Goal: Task Accomplishment & Management: Manage account settings

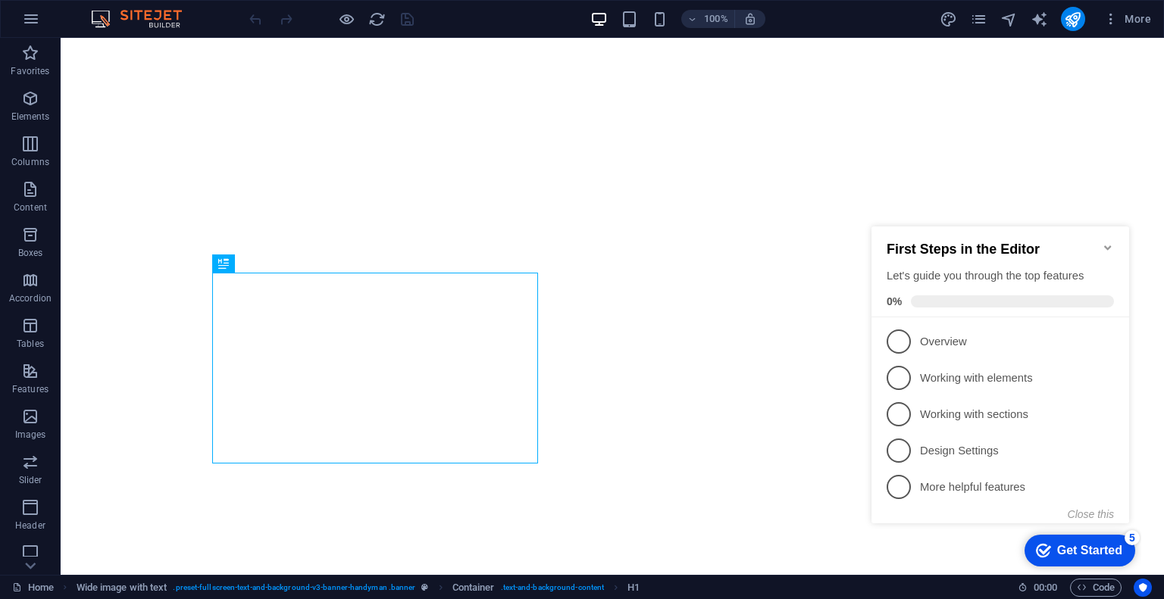
click at [1114, 233] on div "First Steps in the Editor Let's guide you through the top features 0%" at bounding box center [1000, 271] width 258 height 91
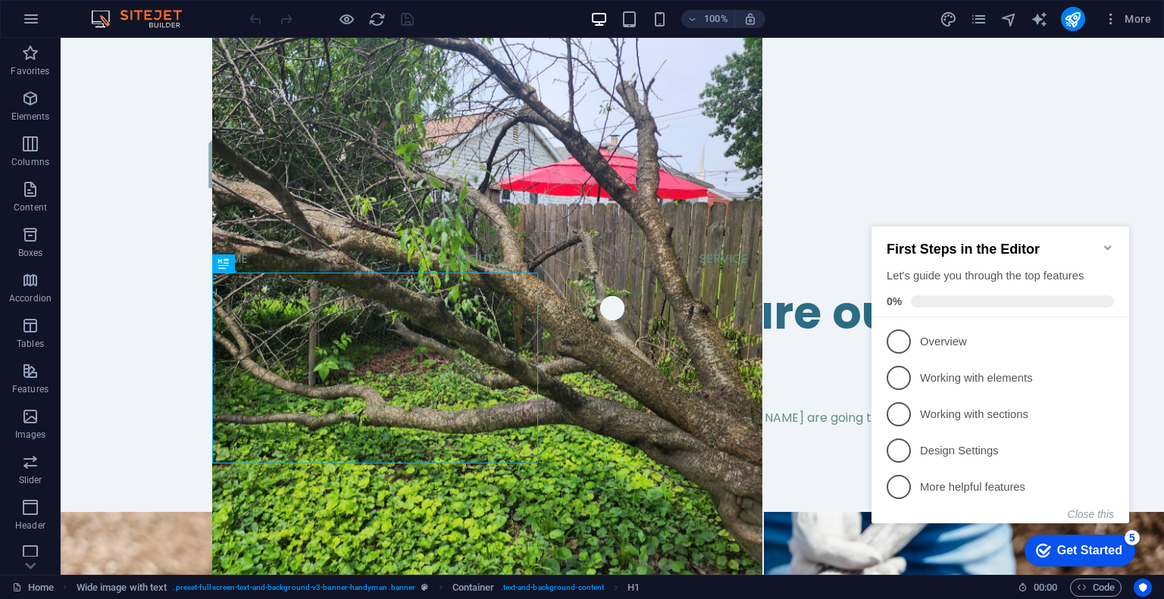
click at [1111, 242] on icon "Minimize checklist" at bounding box center [1107, 248] width 12 height 12
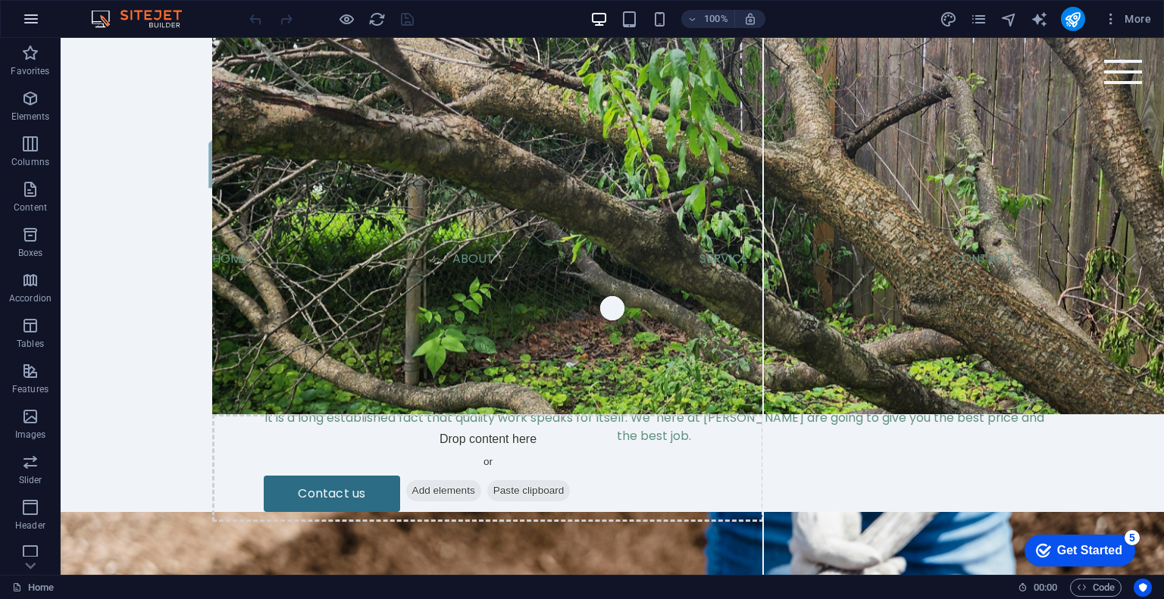
click at [39, 23] on button "button" at bounding box center [31, 19] width 36 height 36
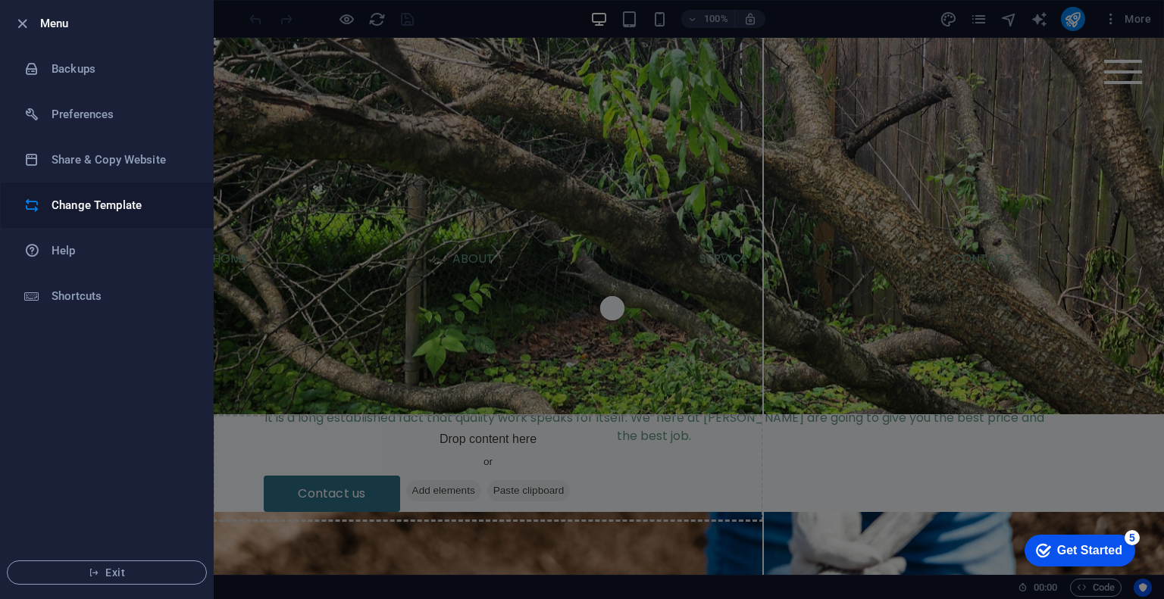
click at [117, 197] on h6 "Change Template" at bounding box center [122, 205] width 140 height 18
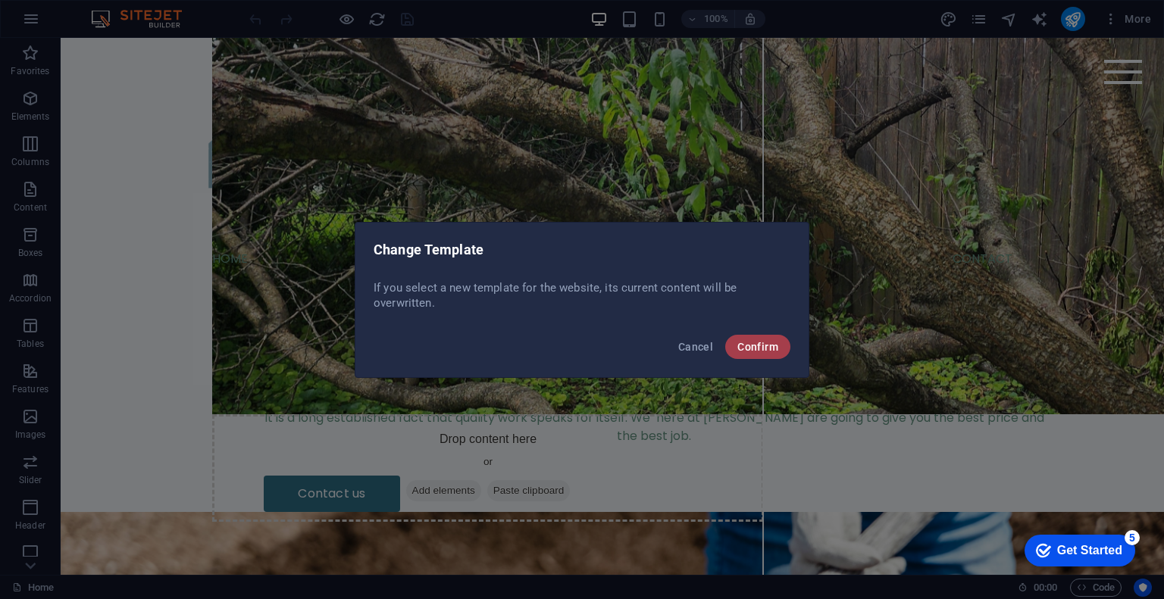
click at [748, 342] on span "Confirm" at bounding box center [757, 347] width 41 height 12
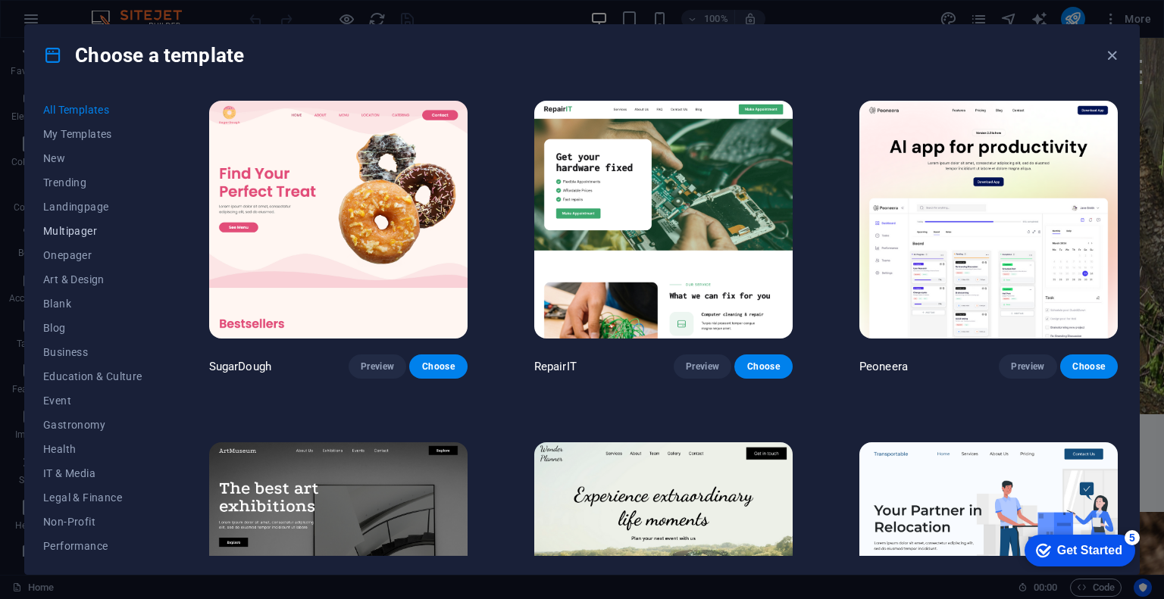
click at [98, 229] on span "Multipager" at bounding box center [92, 231] width 99 height 12
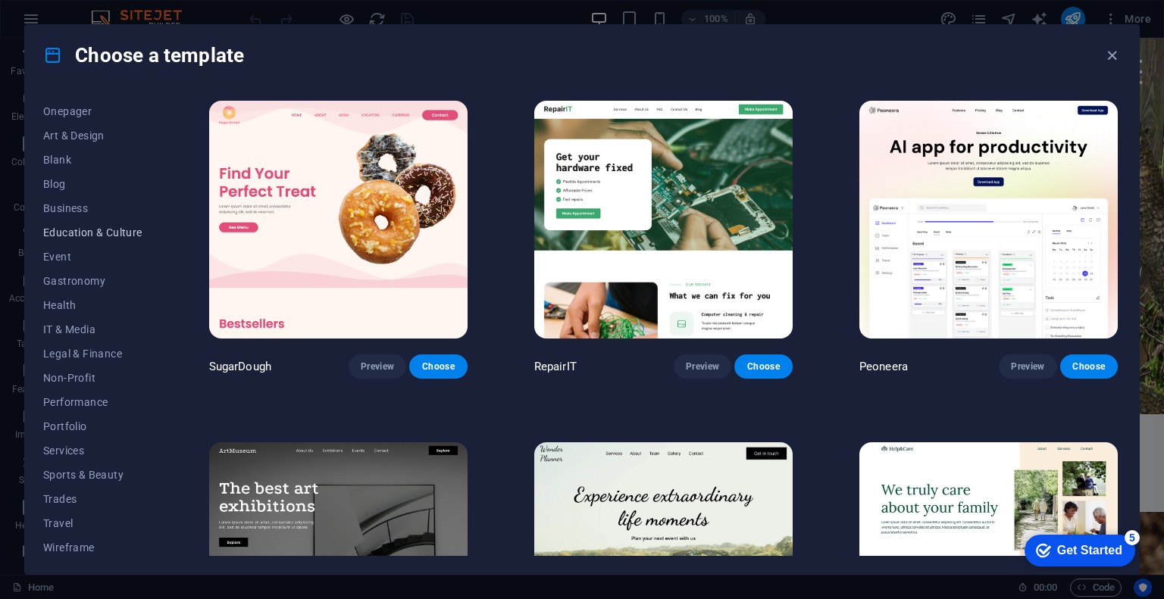
scroll to position [147, 0]
click at [81, 444] on span "Services" at bounding box center [92, 448] width 99 height 12
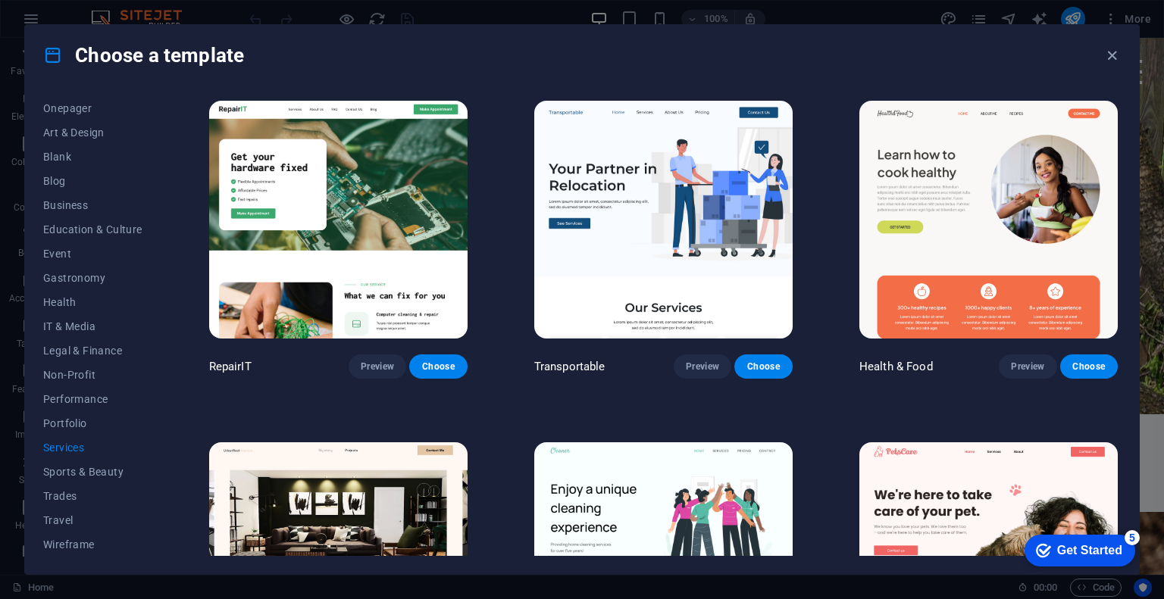
click at [81, 444] on span "Services" at bounding box center [92, 448] width 99 height 12
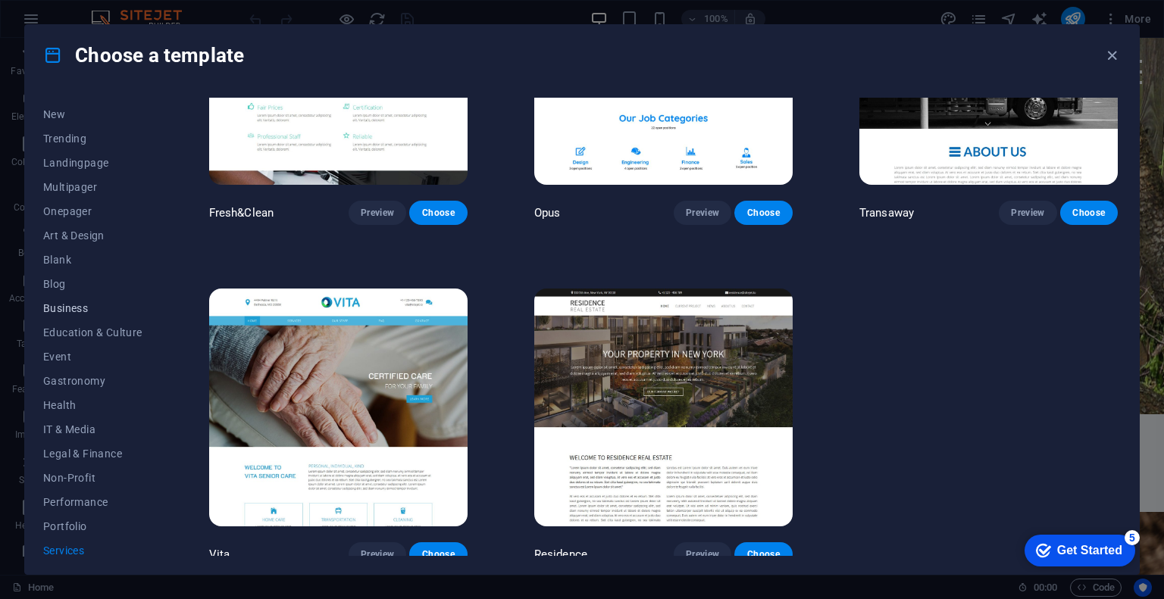
scroll to position [0, 0]
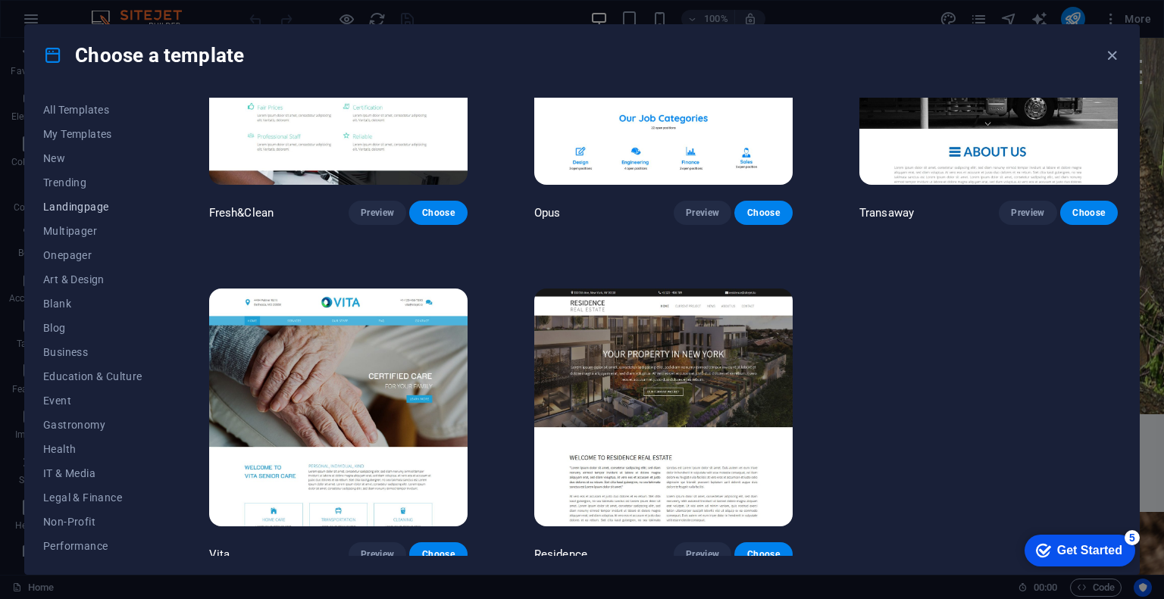
click at [85, 205] on span "Landingpage" at bounding box center [92, 207] width 99 height 12
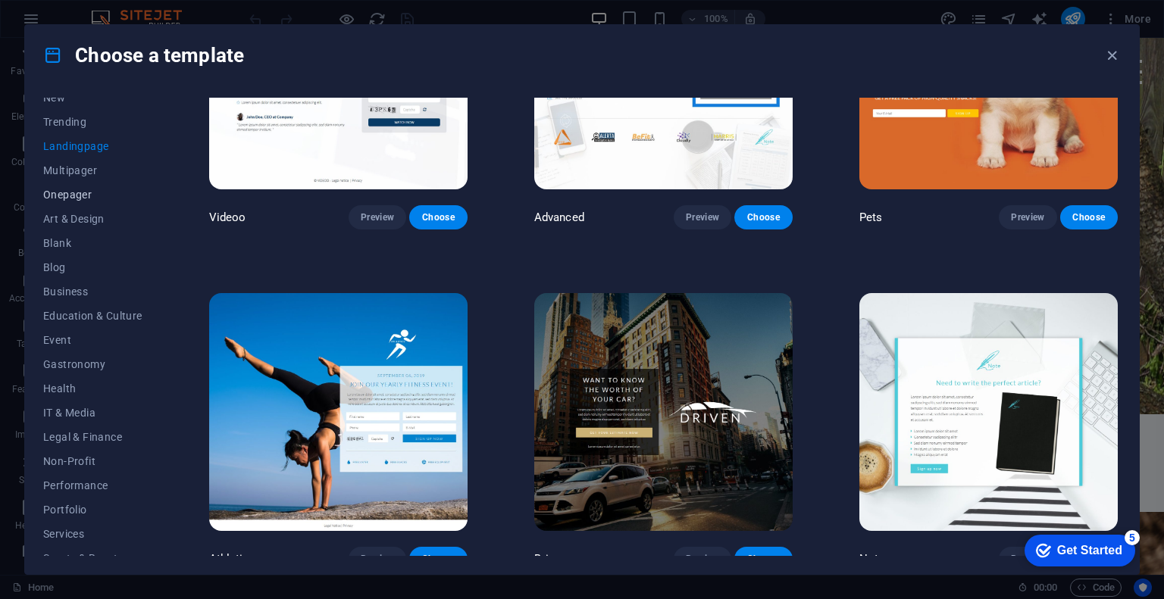
scroll to position [147, 0]
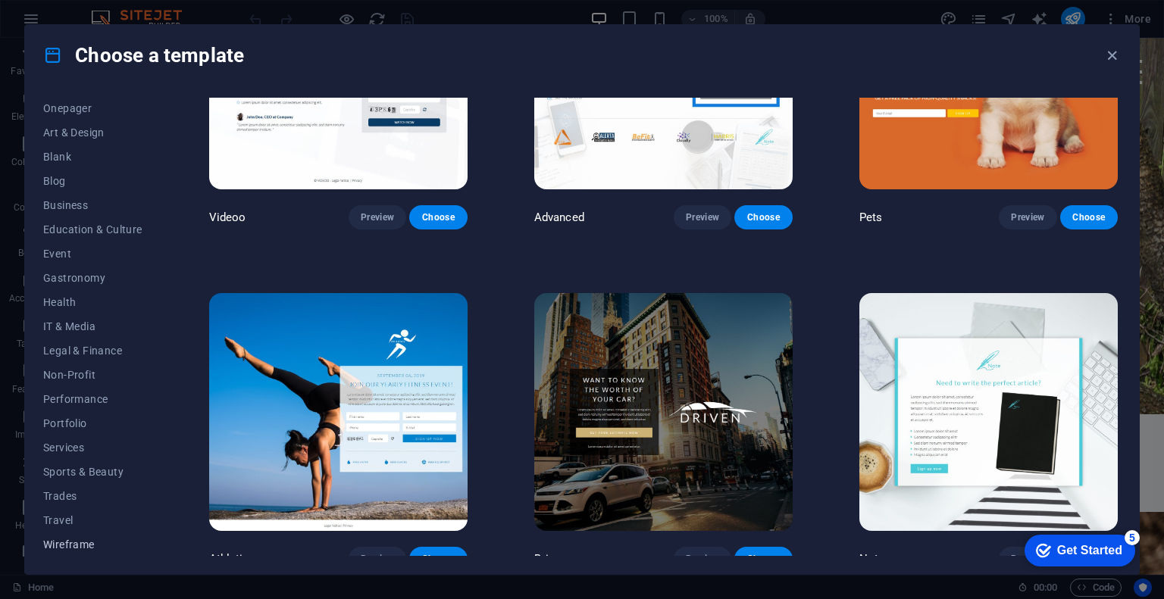
click at [82, 545] on span "Wireframe" at bounding box center [92, 545] width 99 height 12
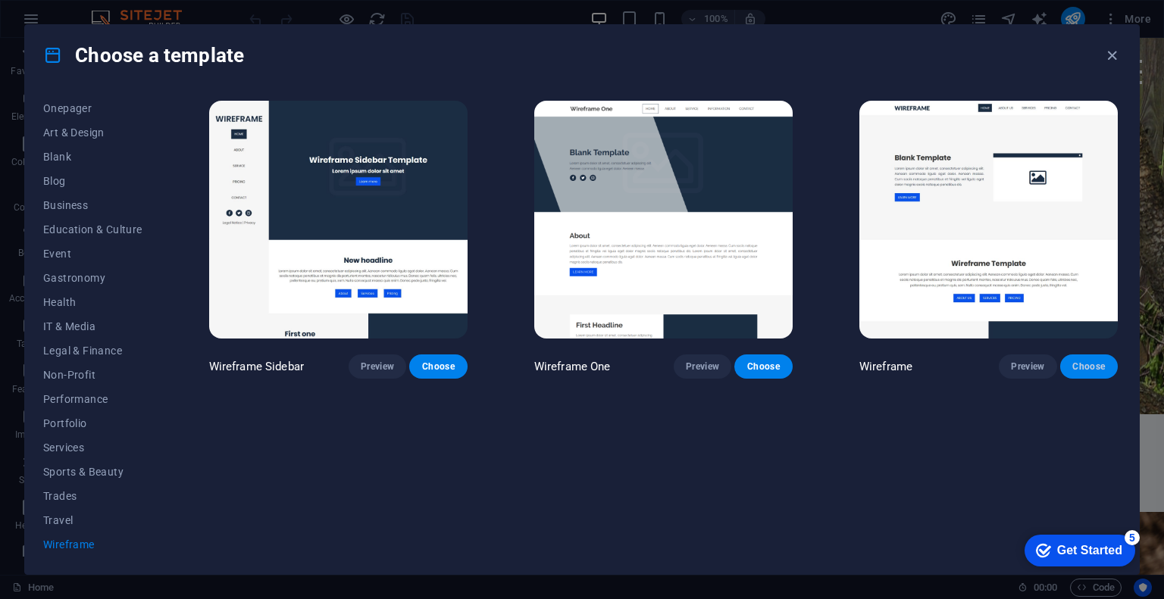
click at [1076, 364] on span "Choose" at bounding box center [1088, 367] width 33 height 12
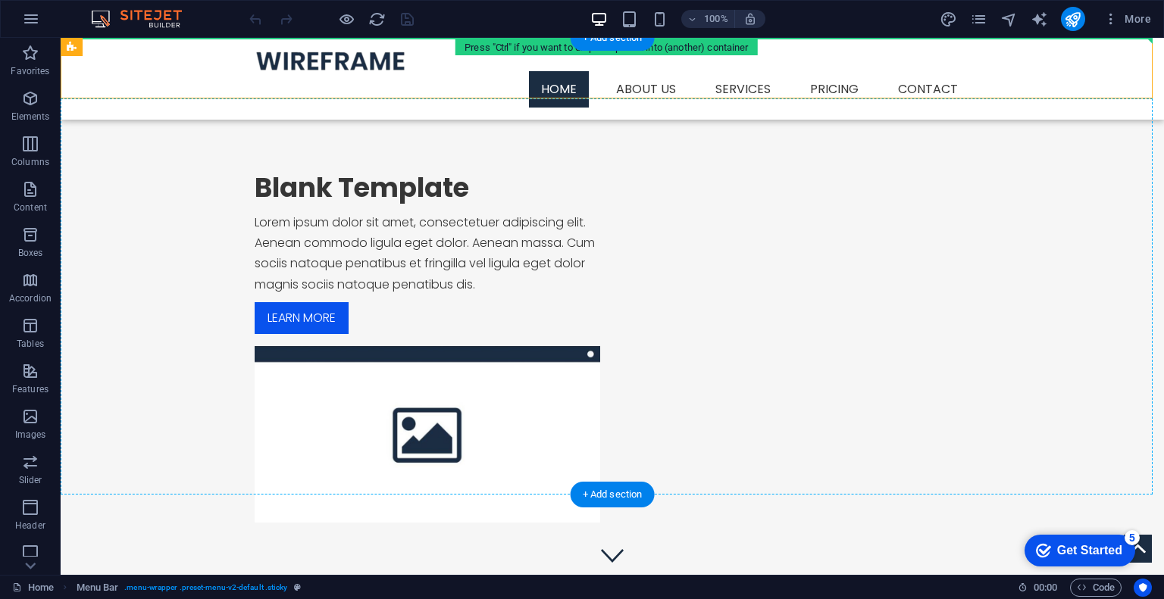
drag, startPoint x: 142, startPoint y: 83, endPoint x: 324, endPoint y: 151, distance: 193.9
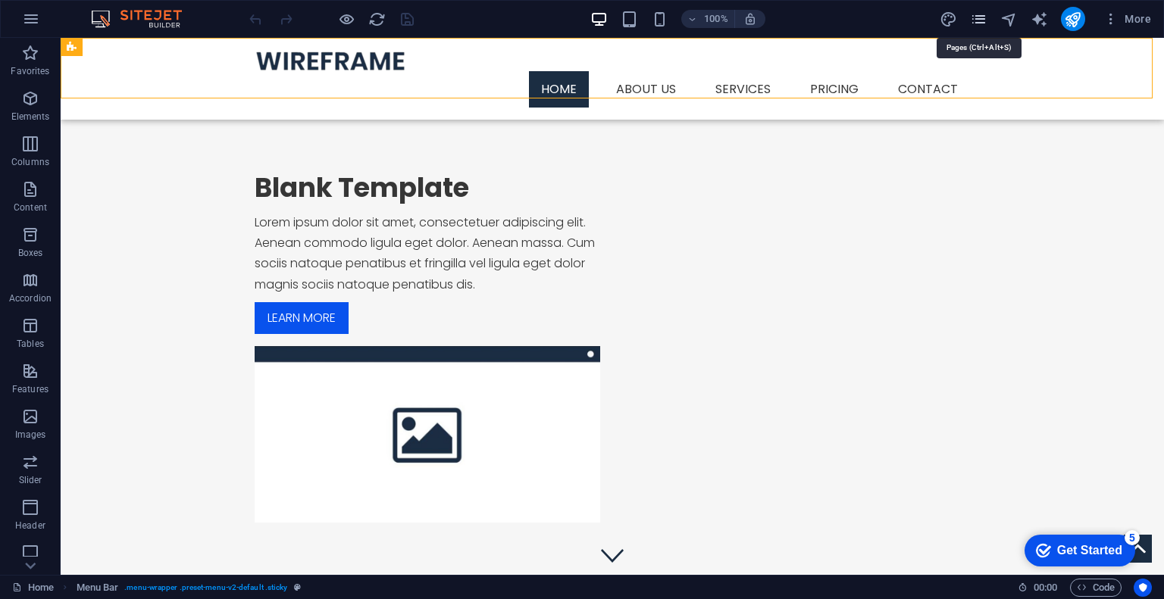
click at [982, 19] on icon "pages" at bounding box center [978, 19] width 17 height 17
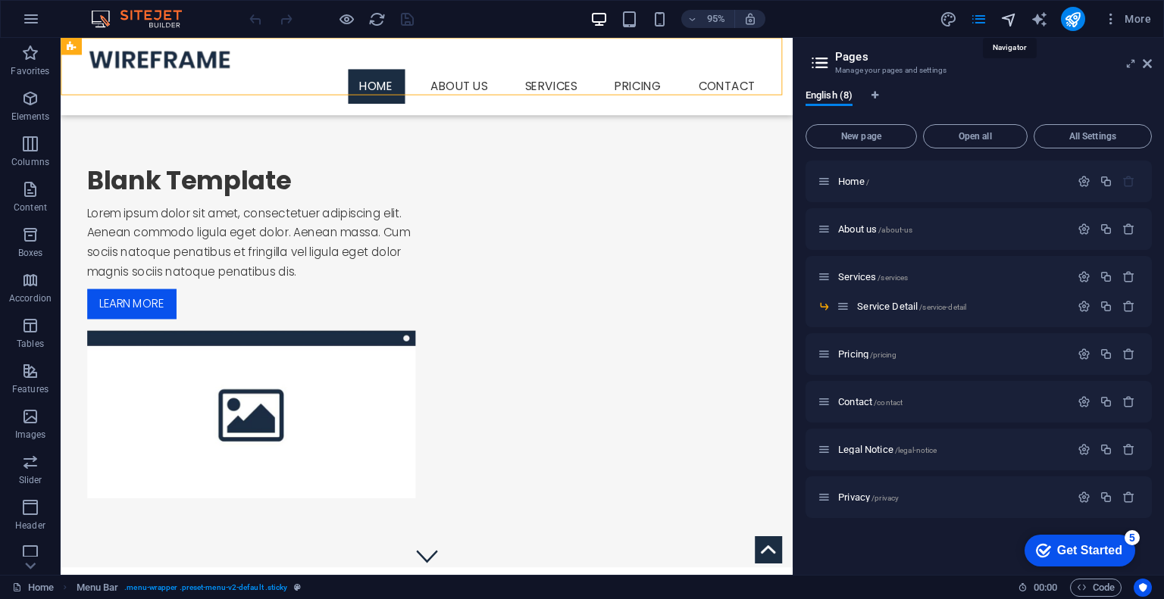
click at [1010, 20] on icon "navigator" at bounding box center [1008, 19] width 17 height 17
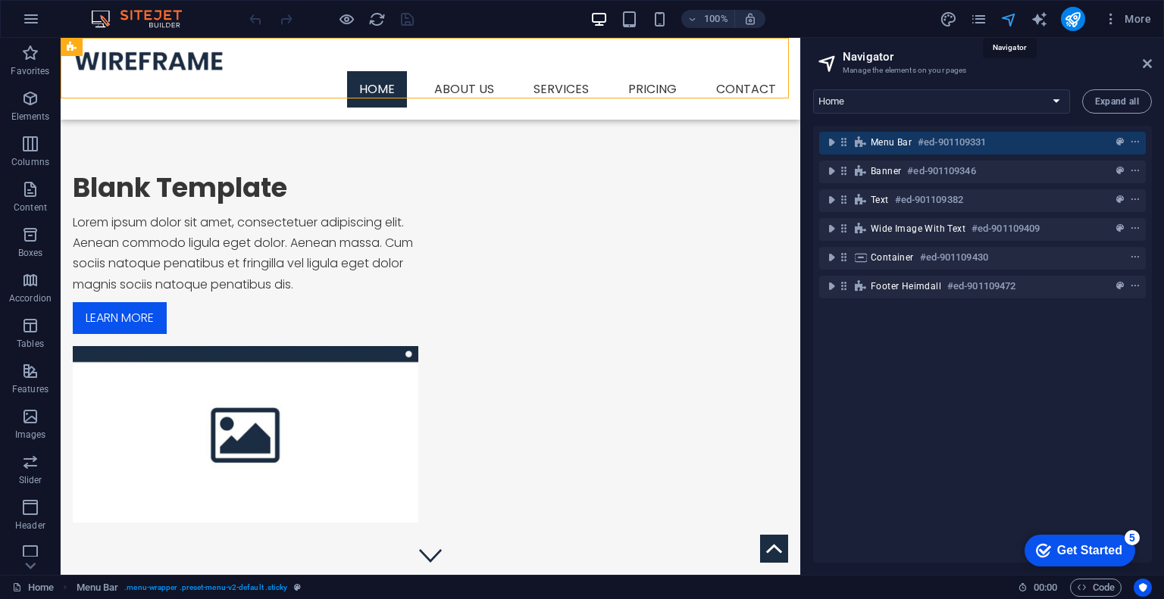
click at [1010, 20] on icon "navigator" at bounding box center [1008, 19] width 17 height 17
click at [980, 20] on icon "pages" at bounding box center [978, 19] width 17 height 17
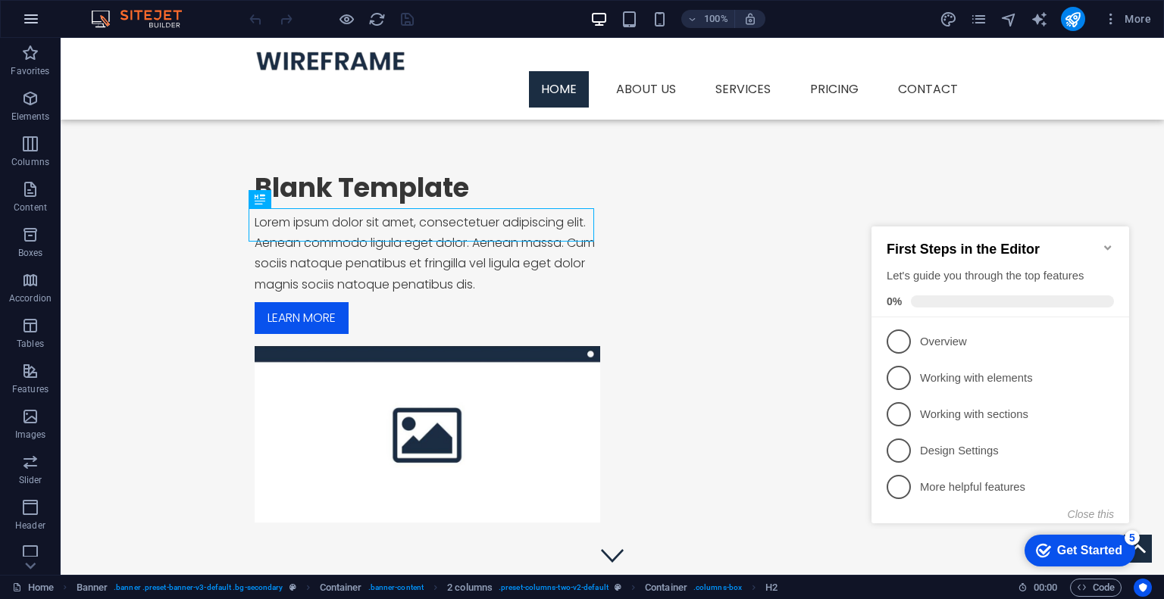
click at [39, 24] on icon "button" at bounding box center [31, 19] width 18 height 18
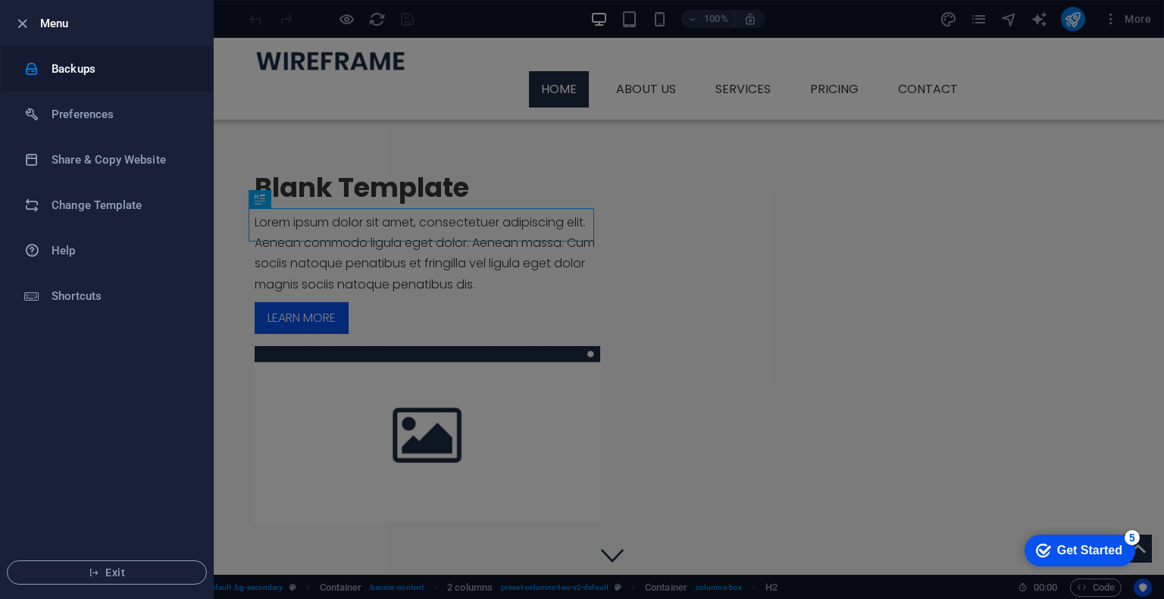
click at [92, 75] on h6 "Backups" at bounding box center [122, 69] width 140 height 18
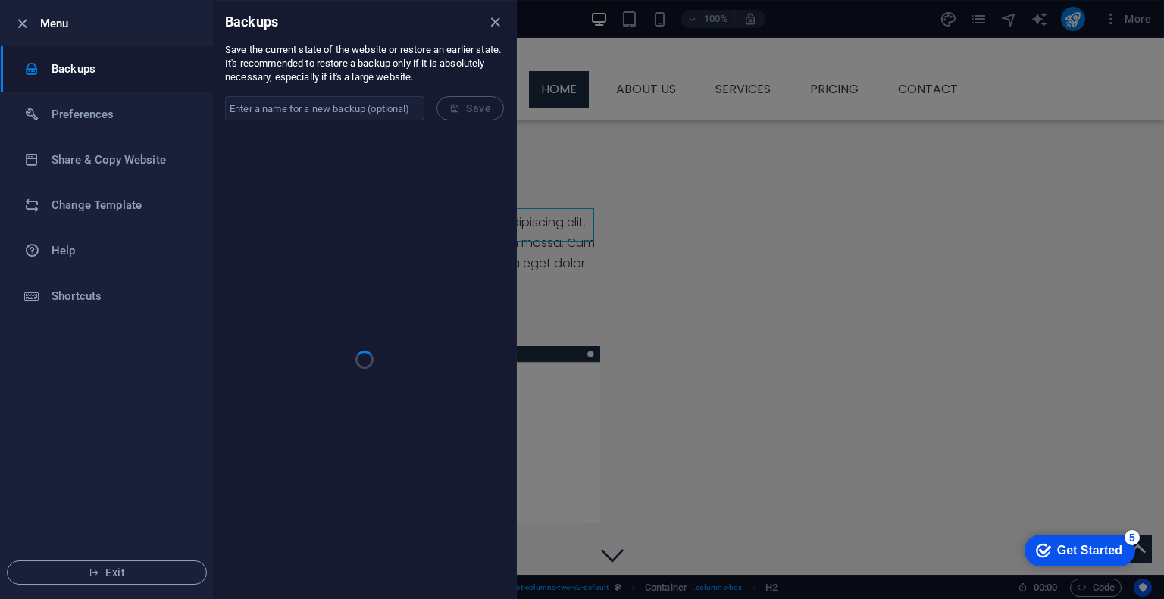
click at [301, 102] on input "text" at bounding box center [324, 108] width 199 height 24
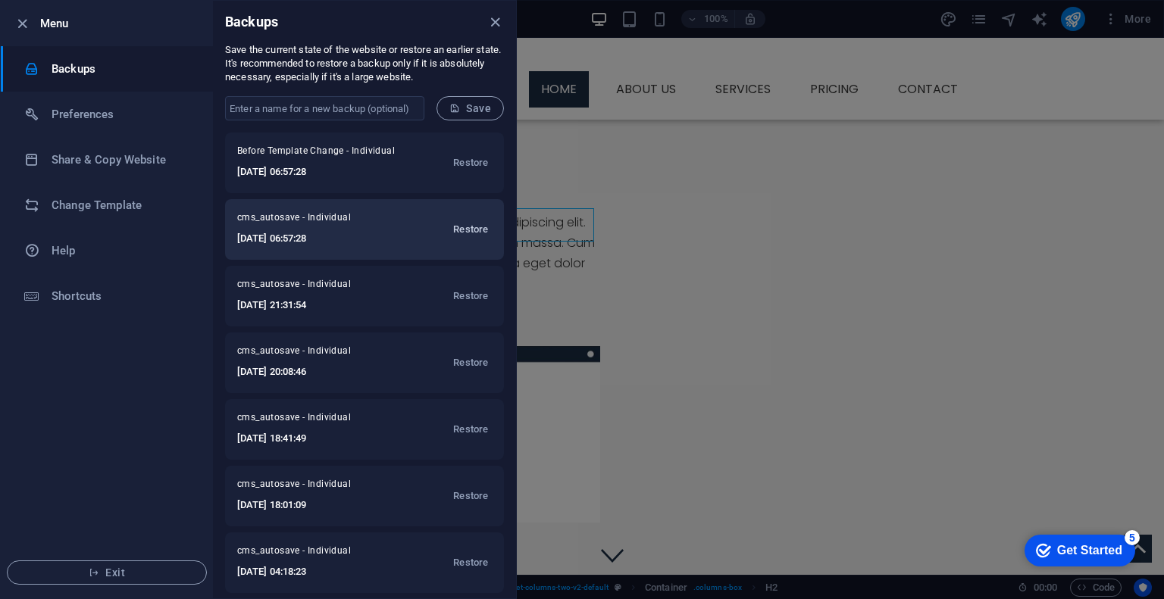
click at [459, 230] on span "Restore" at bounding box center [470, 229] width 35 height 18
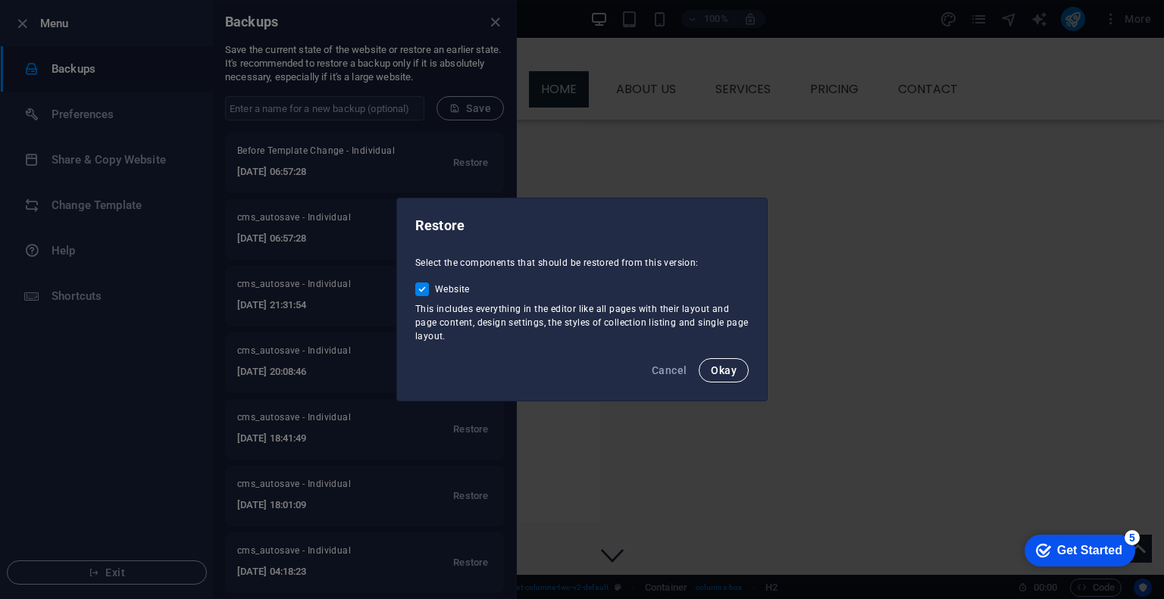
click at [715, 369] on span "Okay" at bounding box center [724, 370] width 26 height 12
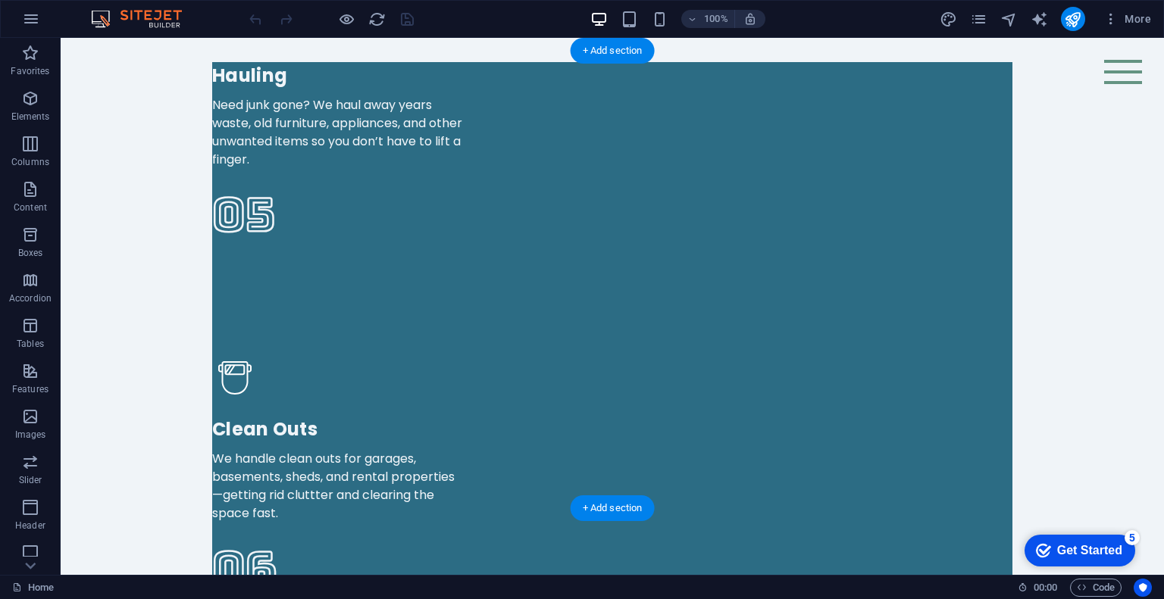
scroll to position [3409, 0]
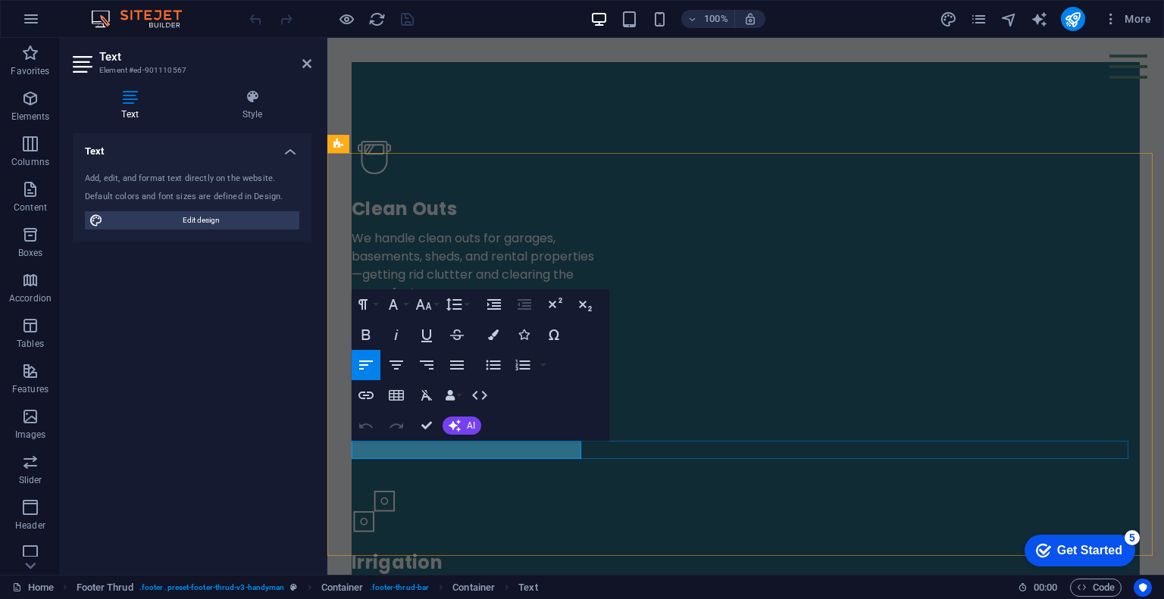
drag, startPoint x: 464, startPoint y: 451, endPoint x: 706, endPoint y: 478, distance: 243.9
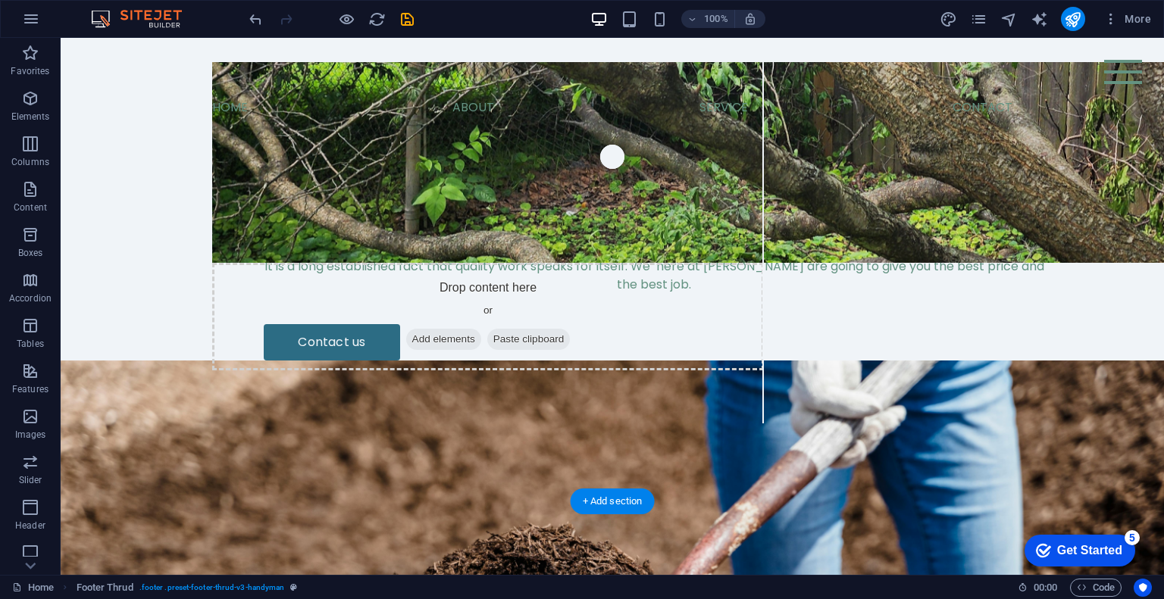
scroll to position [0, 0]
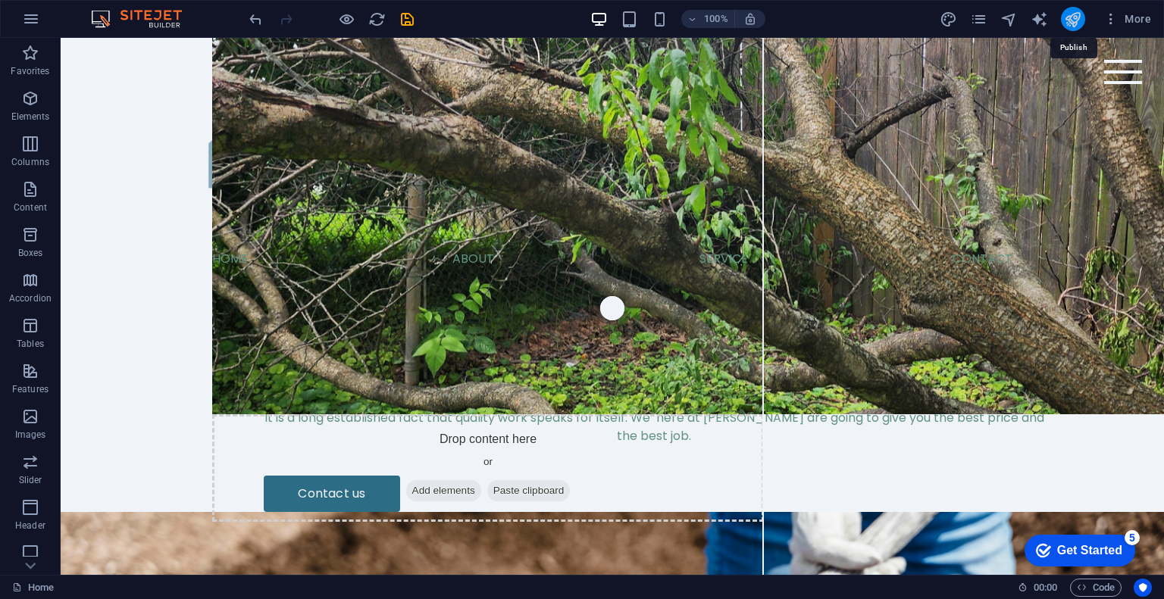
click at [1075, 23] on icon "publish" at bounding box center [1072, 19] width 17 height 17
